Goal: Task Accomplishment & Management: Manage account settings

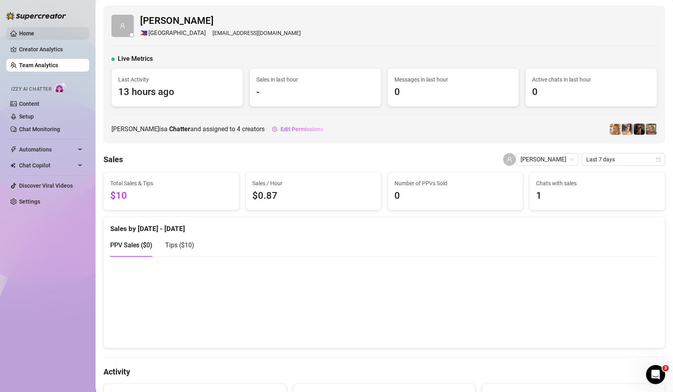
click at [33, 33] on link "Home" at bounding box center [26, 33] width 15 height 6
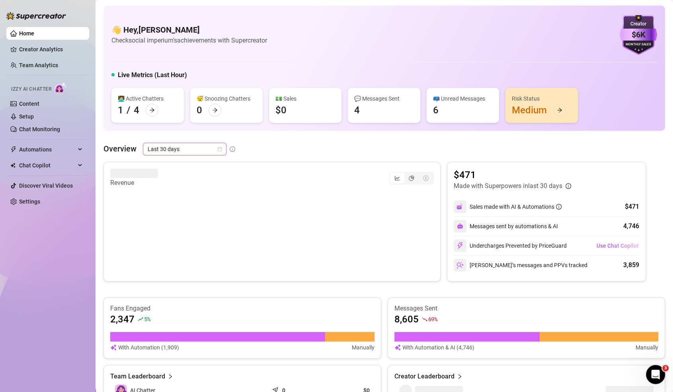
click at [192, 145] on span "Last 30 days" at bounding box center [185, 149] width 74 height 12
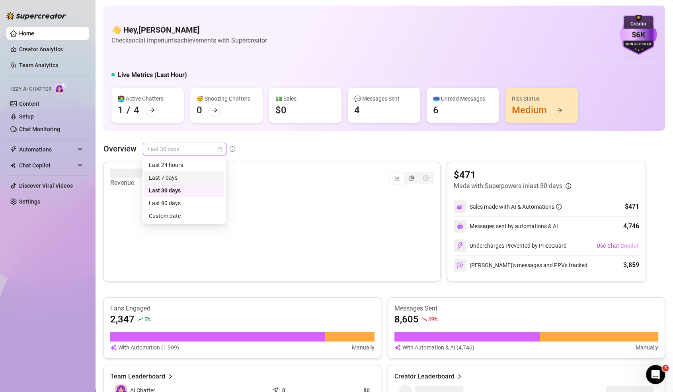
click at [181, 179] on div "Last 7 days" at bounding box center [184, 178] width 71 height 9
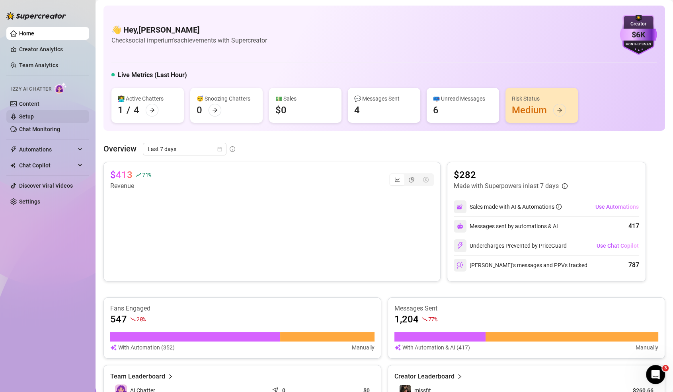
click at [33, 120] on link "Setup" at bounding box center [26, 116] width 15 height 6
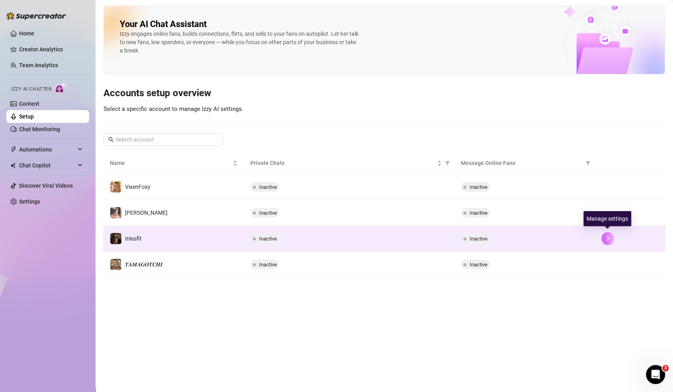
click at [611, 242] on button "button" at bounding box center [607, 238] width 13 height 13
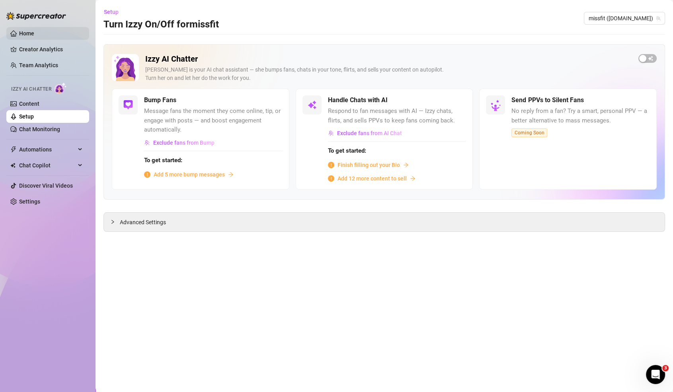
click at [34, 37] on link "Home" at bounding box center [26, 33] width 15 height 6
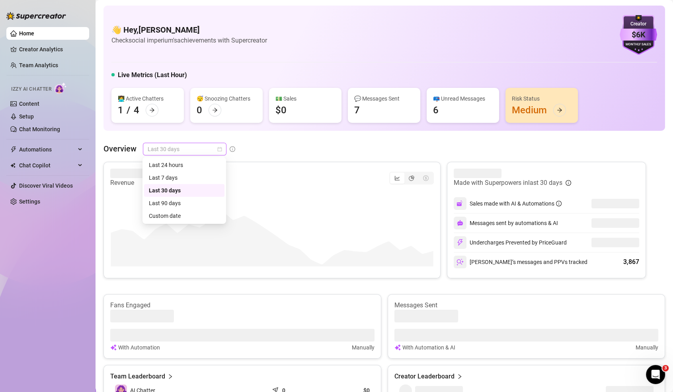
click at [192, 148] on span "Last 30 days" at bounding box center [185, 149] width 74 height 12
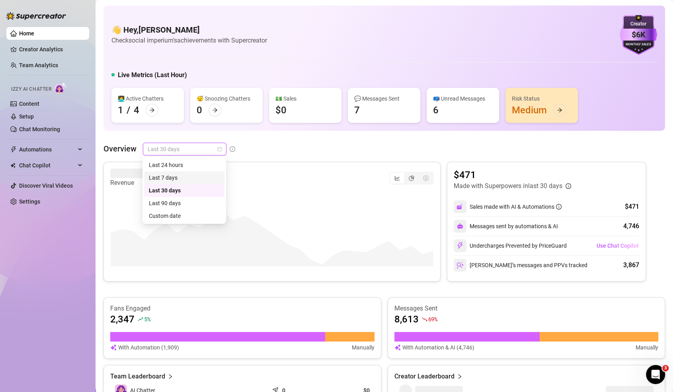
click at [189, 179] on div "Last 7 days" at bounding box center [184, 178] width 71 height 9
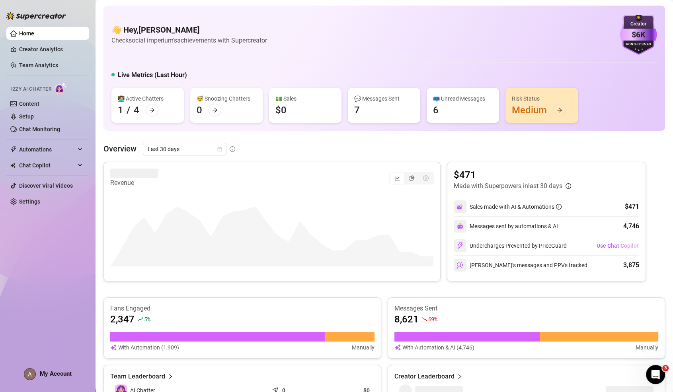
click at [184, 48] on div "👋 Hey, AVI KATZ Check social imperium's achievements with Supercreator $6K Crea…" at bounding box center [384, 35] width 546 height 40
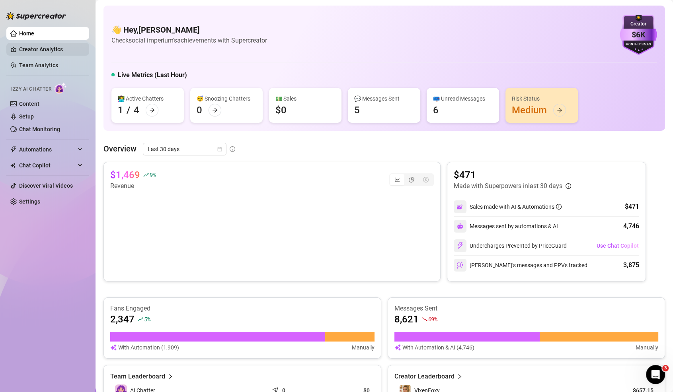
click at [37, 50] on link "Creator Analytics" at bounding box center [51, 49] width 64 height 13
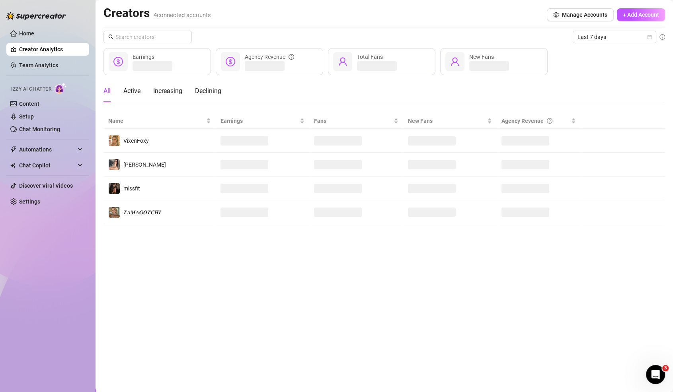
click at [28, 25] on ul "Home Creator Analytics Team Analytics Izzy AI Chatter Content Setup Chat Monito…" at bounding box center [47, 117] width 83 height 187
click at [32, 35] on link "Home" at bounding box center [26, 33] width 15 height 6
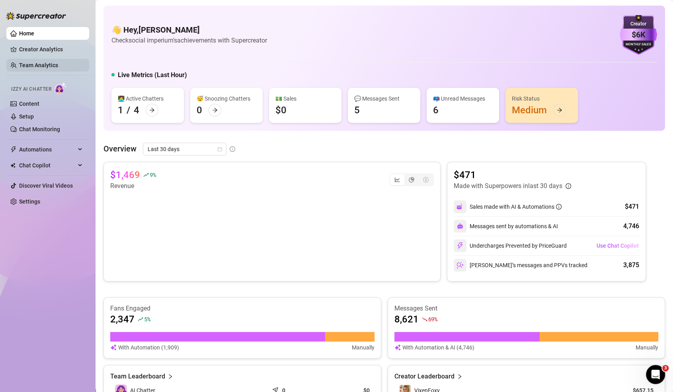
click at [55, 62] on link "Team Analytics" at bounding box center [38, 65] width 39 height 6
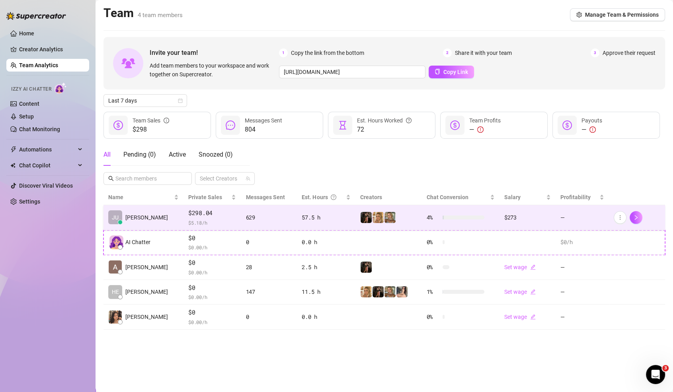
click at [265, 215] on div "629" at bounding box center [269, 217] width 47 height 9
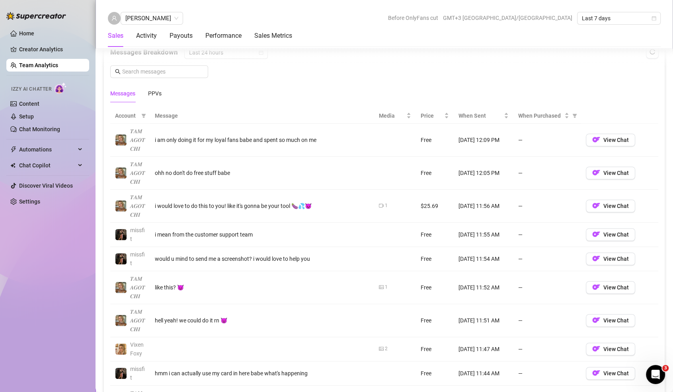
scroll to position [530, 0]
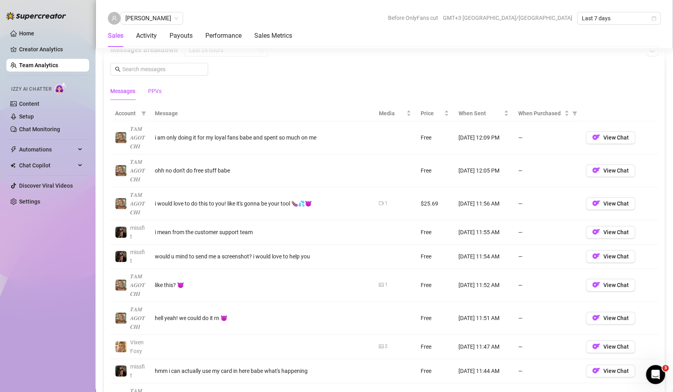
click at [155, 87] on div "PPVs" at bounding box center [155, 91] width 14 height 9
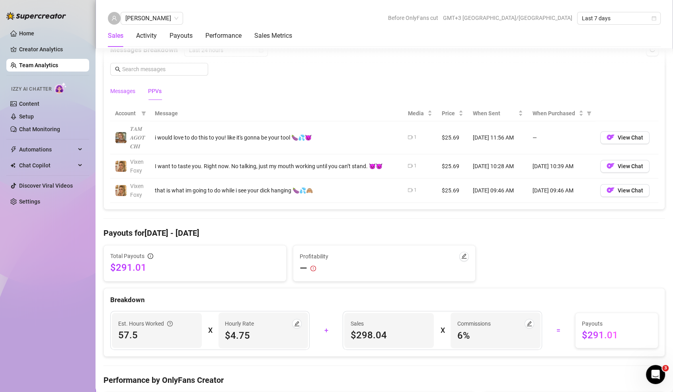
click at [119, 87] on div "Messages" at bounding box center [122, 91] width 25 height 9
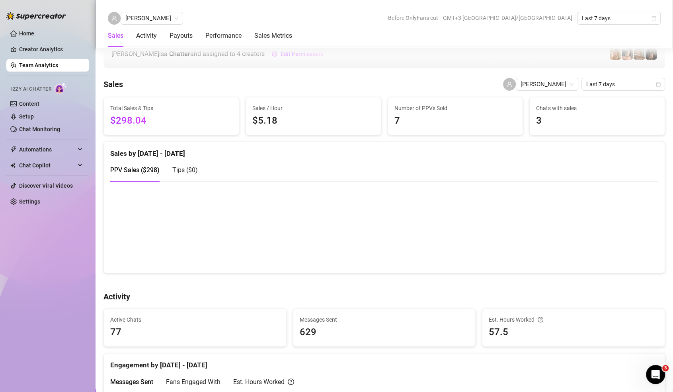
scroll to position [0, 0]
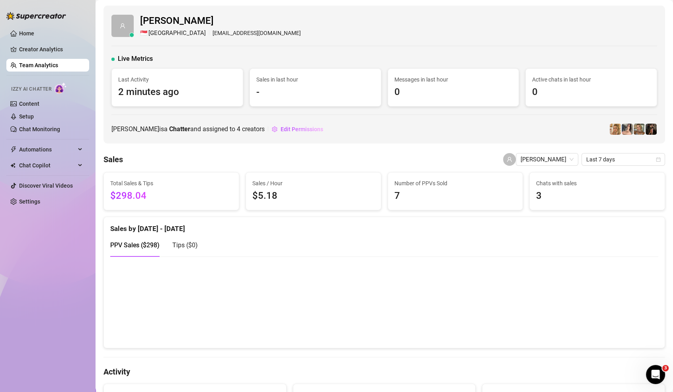
click at [51, 65] on link "Team Analytics" at bounding box center [38, 65] width 39 height 6
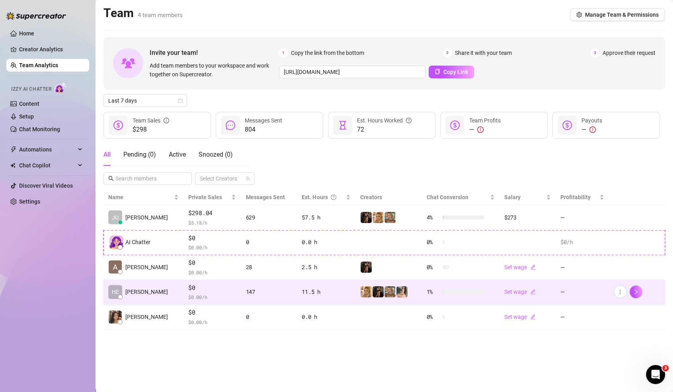
click at [155, 300] on td "HE henry" at bounding box center [143, 292] width 80 height 25
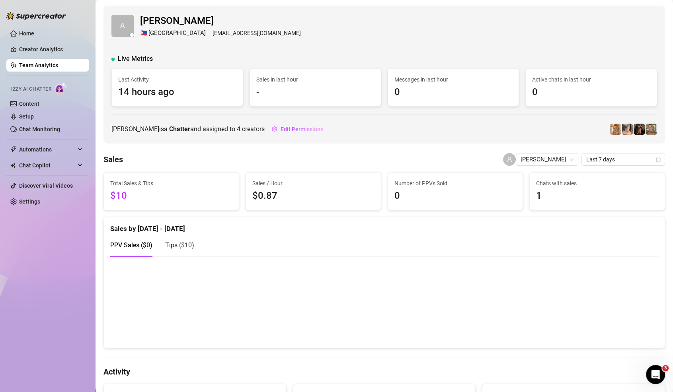
click at [25, 67] on link "Team Analytics" at bounding box center [38, 65] width 39 height 6
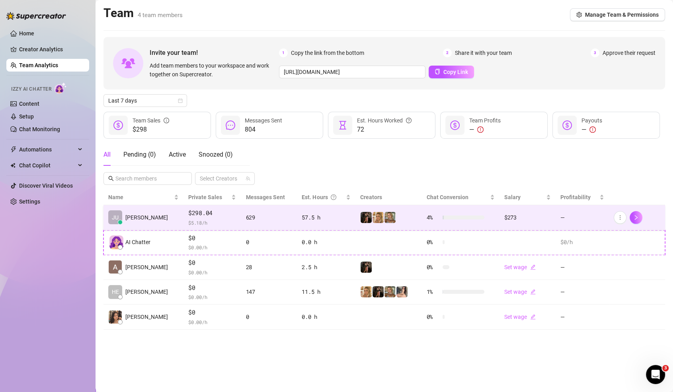
click at [320, 224] on td "57.5 h" at bounding box center [326, 217] width 59 height 25
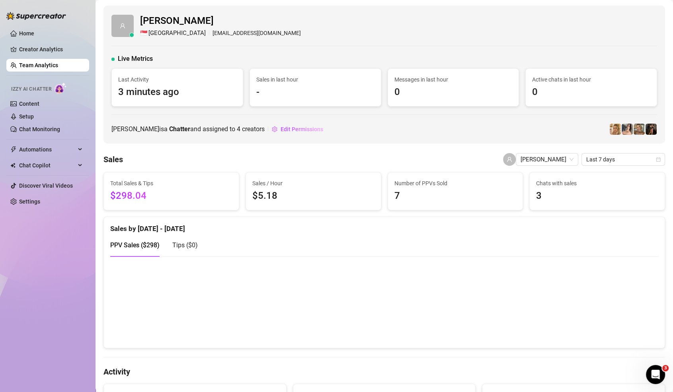
click at [58, 68] on link "Team Analytics" at bounding box center [38, 65] width 39 height 6
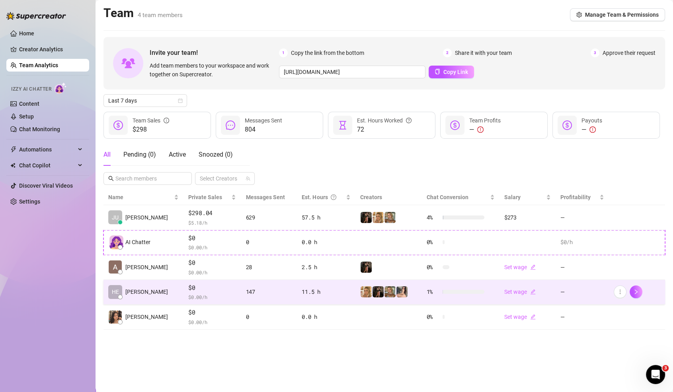
click at [223, 283] on td "$0 $ 0.00 /h" at bounding box center [211, 292] width 57 height 25
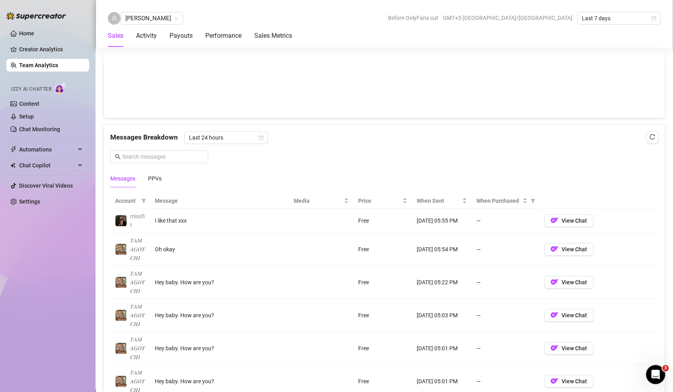
scroll to position [436, 0]
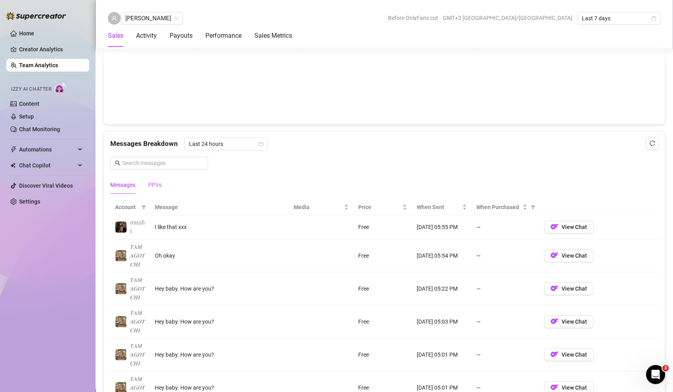
click at [150, 181] on div "PPVs" at bounding box center [155, 185] width 14 height 9
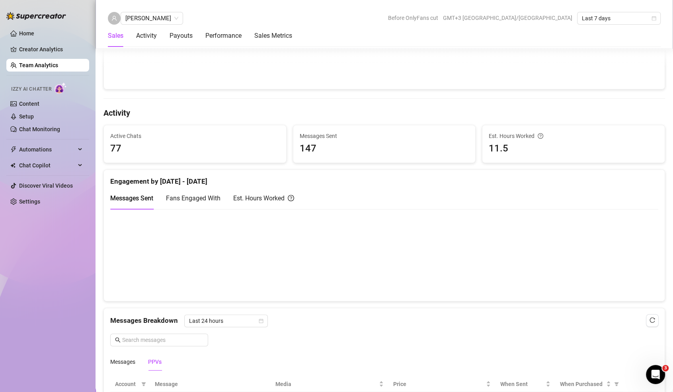
scroll to position [0, 0]
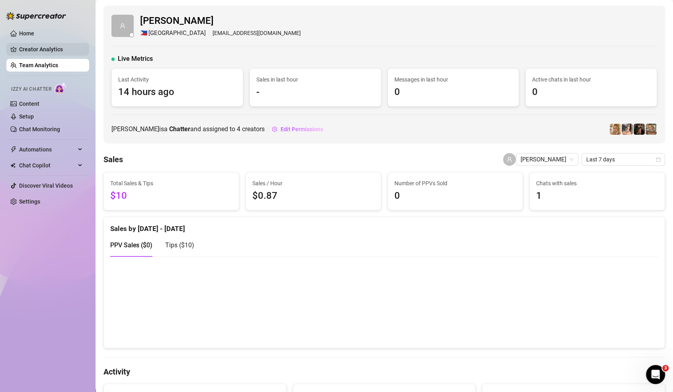
click at [55, 49] on link "Creator Analytics" at bounding box center [51, 49] width 64 height 13
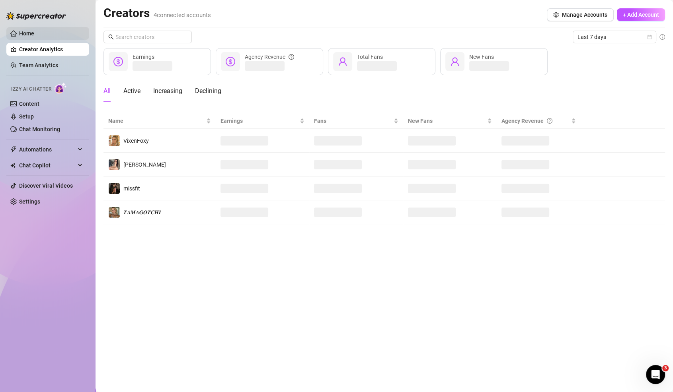
click at [34, 30] on link "Home" at bounding box center [26, 33] width 15 height 6
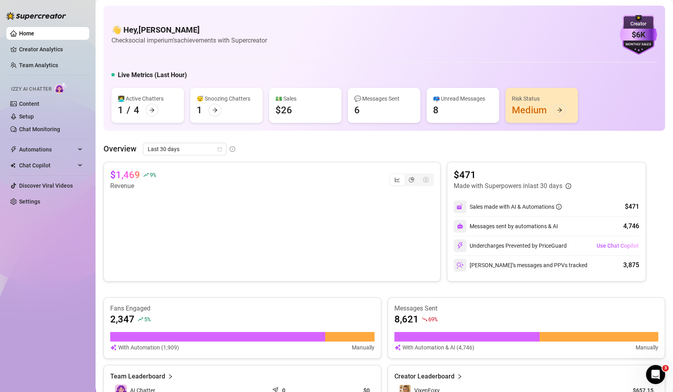
click at [34, 37] on link "Home" at bounding box center [26, 33] width 15 height 6
click at [180, 146] on span "Last 30 days" at bounding box center [185, 149] width 74 height 12
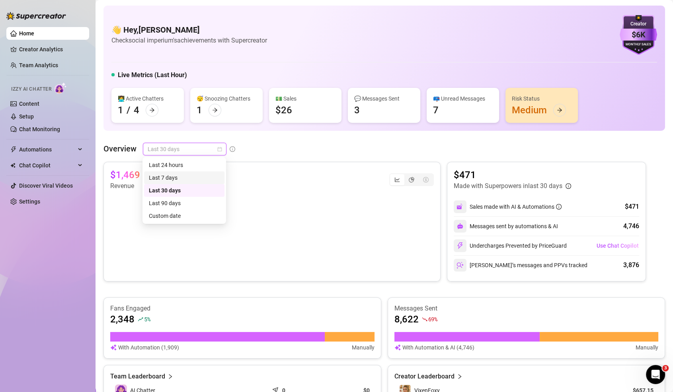
click at [178, 182] on div "Last 7 days" at bounding box center [184, 178] width 71 height 9
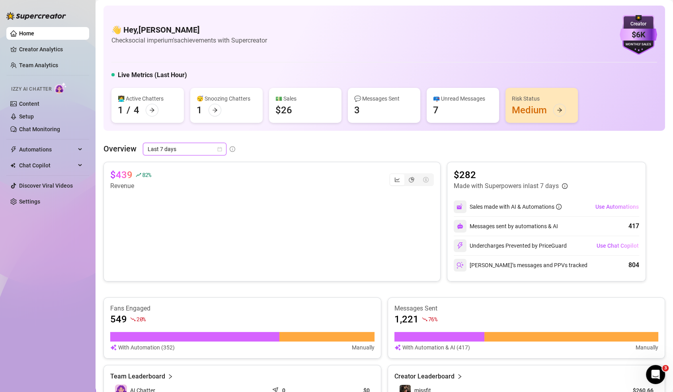
click at [204, 152] on span "Last 7 days" at bounding box center [185, 149] width 74 height 12
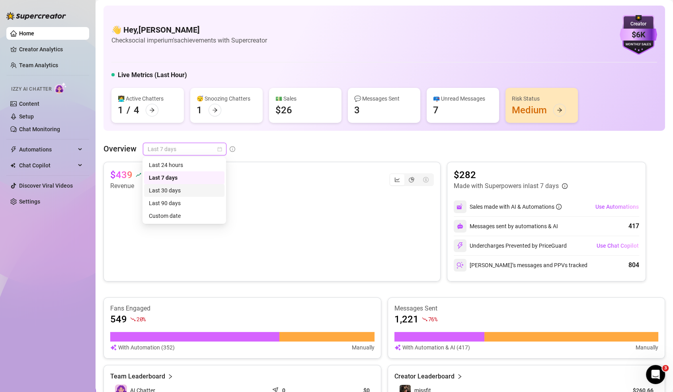
click at [203, 185] on div "Last 30 days" at bounding box center [184, 190] width 80 height 13
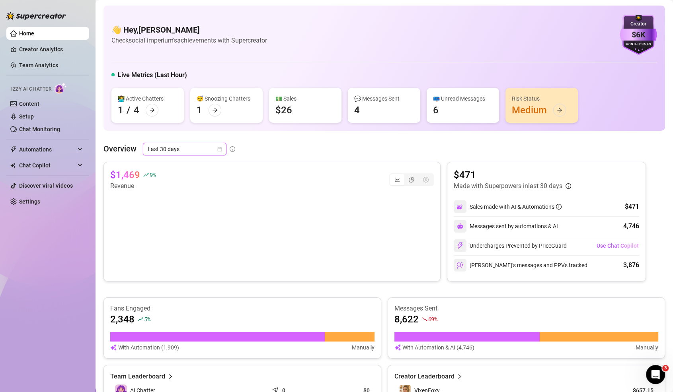
click at [32, 33] on link "Home" at bounding box center [26, 33] width 15 height 6
click at [178, 153] on span "Last 30 days" at bounding box center [185, 149] width 74 height 12
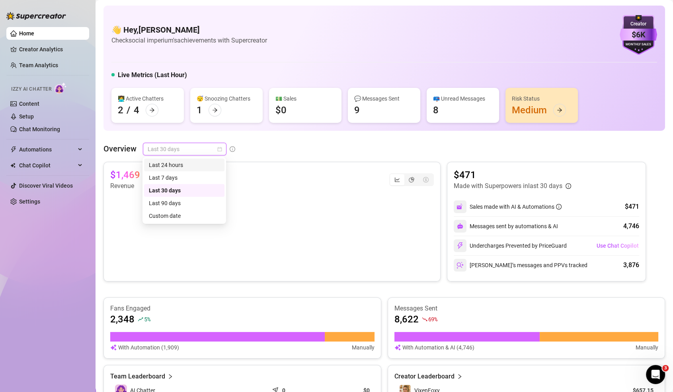
click at [178, 168] on div "Last 24 hours" at bounding box center [184, 165] width 71 height 9
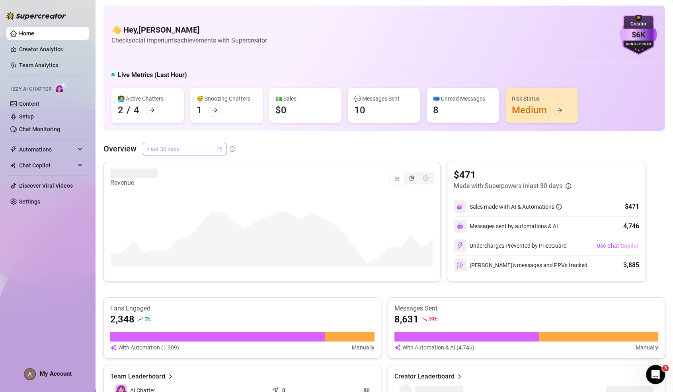
click at [149, 152] on span "Last 30 days" at bounding box center [185, 149] width 74 height 12
click at [189, 144] on span "Last 30 days" at bounding box center [185, 149] width 74 height 12
click at [186, 183] on div "Last 7 days" at bounding box center [184, 178] width 80 height 13
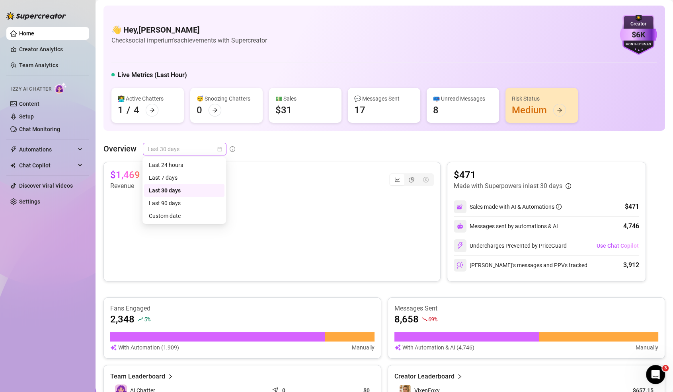
click at [156, 150] on span "Last 30 days" at bounding box center [185, 149] width 74 height 12
click at [199, 181] on div "Last 7 days" at bounding box center [184, 178] width 71 height 9
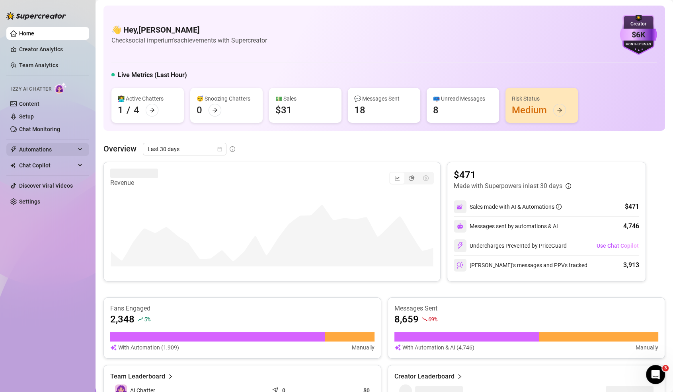
click at [53, 150] on span "Automations" at bounding box center [47, 149] width 57 height 13
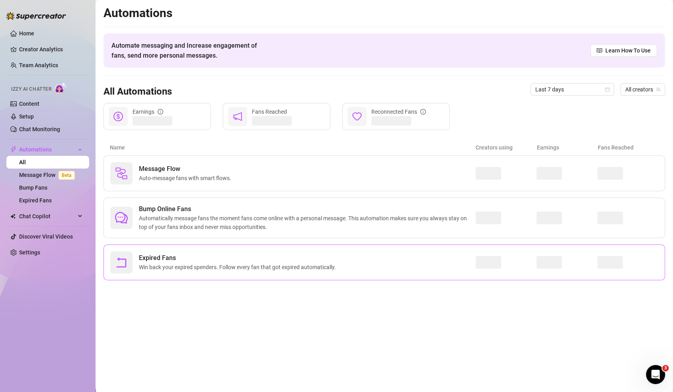
click at [453, 266] on div "Expired Fans Win back your expired spenders. Follow every fan that got expired …" at bounding box center [292, 263] width 365 height 22
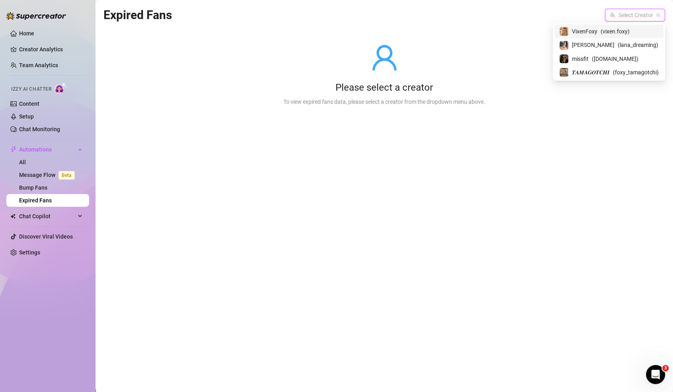
click at [653, 18] on input "search" at bounding box center [631, 15] width 43 height 12
click at [623, 29] on span "( vixen.foxy )" at bounding box center [615, 31] width 29 height 9
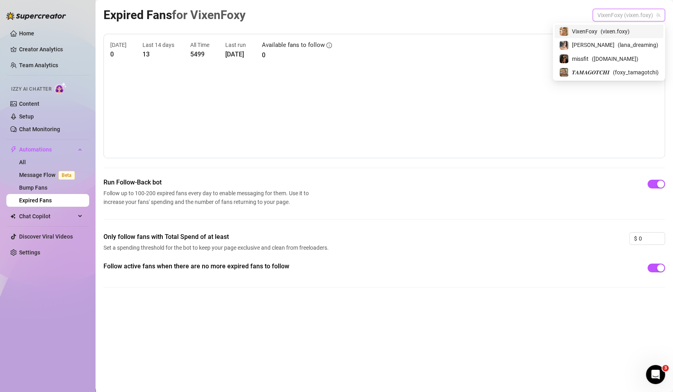
click at [630, 18] on span "VixenFoxy (vixen.foxy)" at bounding box center [628, 15] width 63 height 12
click at [618, 45] on span "( lana_dreaming )" at bounding box center [638, 45] width 41 height 9
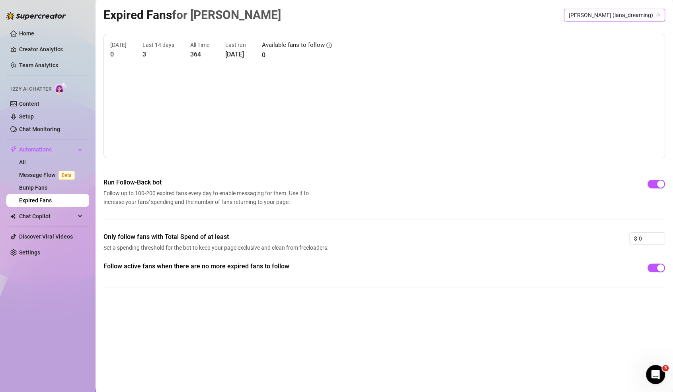
click at [624, 12] on span "[PERSON_NAME] (lana_dreaming)" at bounding box center [615, 15] width 92 height 12
click at [617, 18] on span "[PERSON_NAME] (lana_dreaming)" at bounding box center [615, 15] width 92 height 12
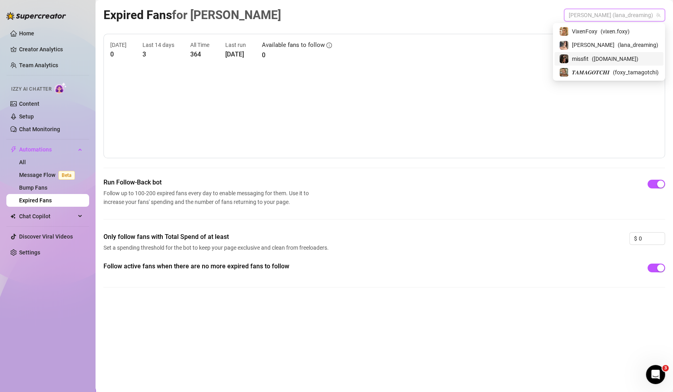
click at [610, 60] on span "( [DOMAIN_NAME] )" at bounding box center [615, 59] width 47 height 9
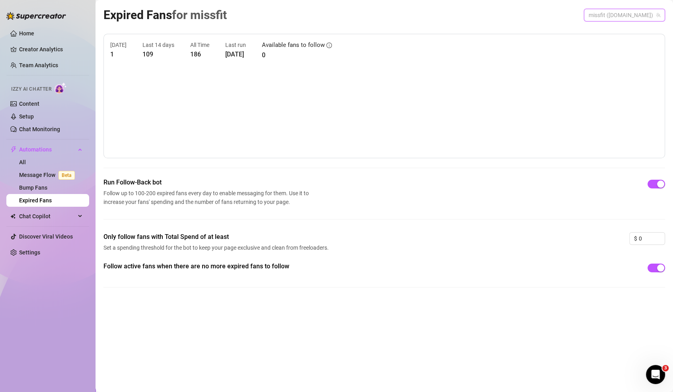
click at [624, 17] on span "missfit ([DOMAIN_NAME])" at bounding box center [625, 15] width 72 height 12
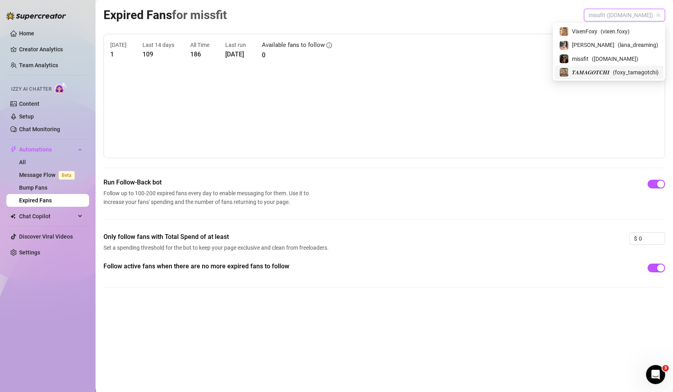
click at [613, 73] on span "( foxy_tamagotchi )" at bounding box center [636, 72] width 46 height 9
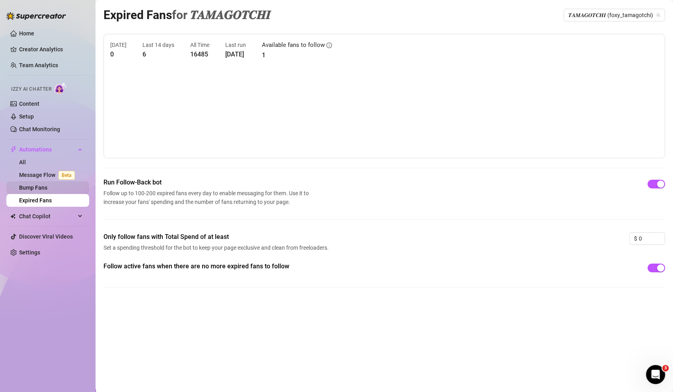
click at [47, 190] on link "Bump Fans" at bounding box center [33, 188] width 28 height 6
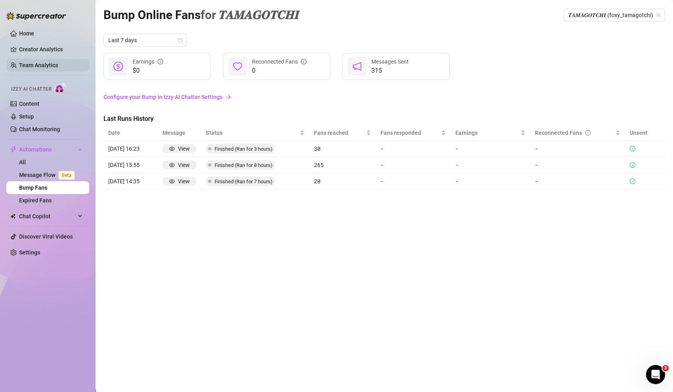
click at [35, 62] on link "Team Analytics" at bounding box center [38, 65] width 39 height 6
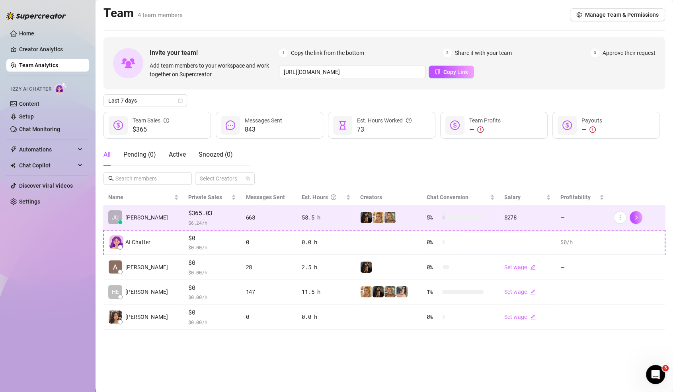
click at [183, 222] on td "$365.03 $ 6.24 /h" at bounding box center [211, 217] width 57 height 25
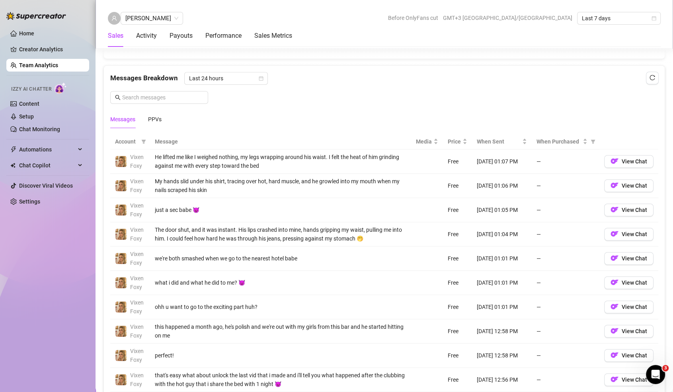
scroll to position [502, 0]
click at [155, 119] on div "PPVs" at bounding box center [155, 119] width 14 height 9
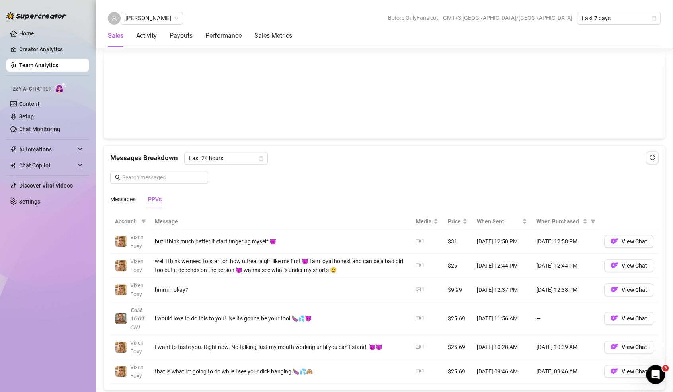
scroll to position [421, 0]
